Goal: Find specific page/section

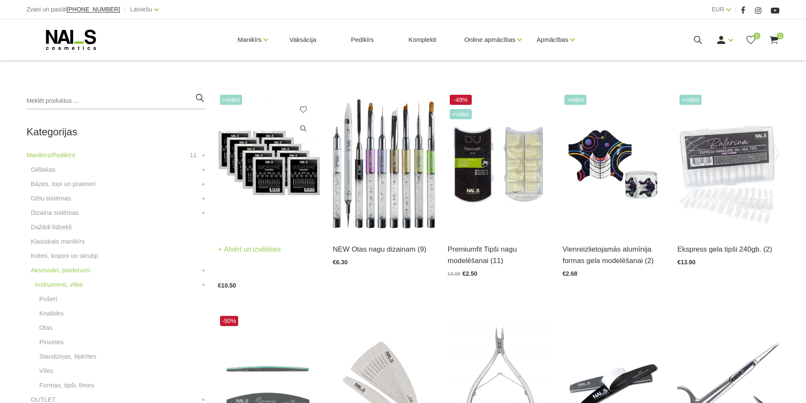
scroll to position [211, 0]
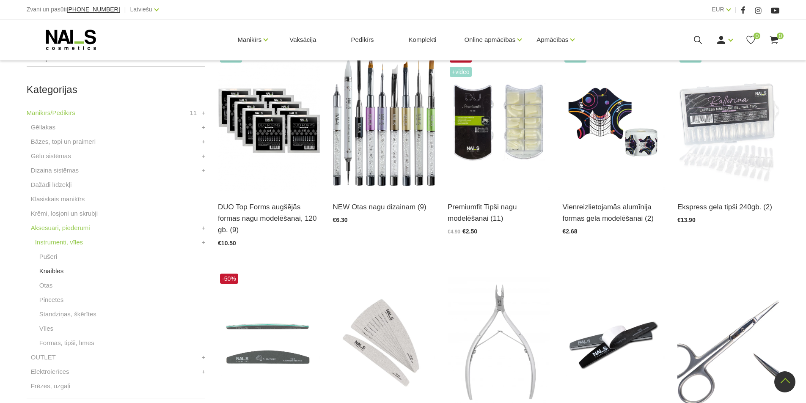
click at [51, 273] on link "Knaibles" at bounding box center [51, 271] width 25 height 10
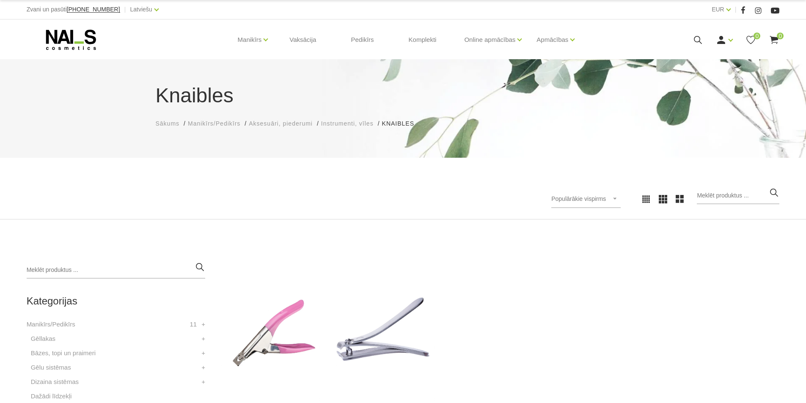
click at [360, 123] on span "Instrumenti, vīles" at bounding box center [347, 123] width 52 height 7
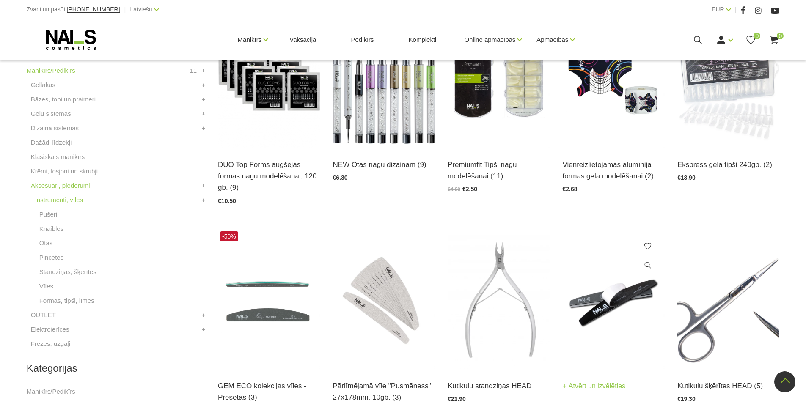
scroll to position [296, 0]
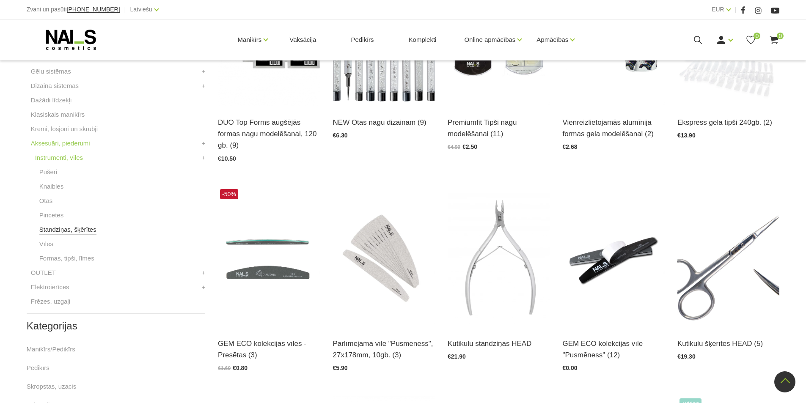
click at [69, 230] on link "Standziņas, šķērītes" at bounding box center [67, 230] width 57 height 10
